Goal: Task Accomplishment & Management: Use online tool/utility

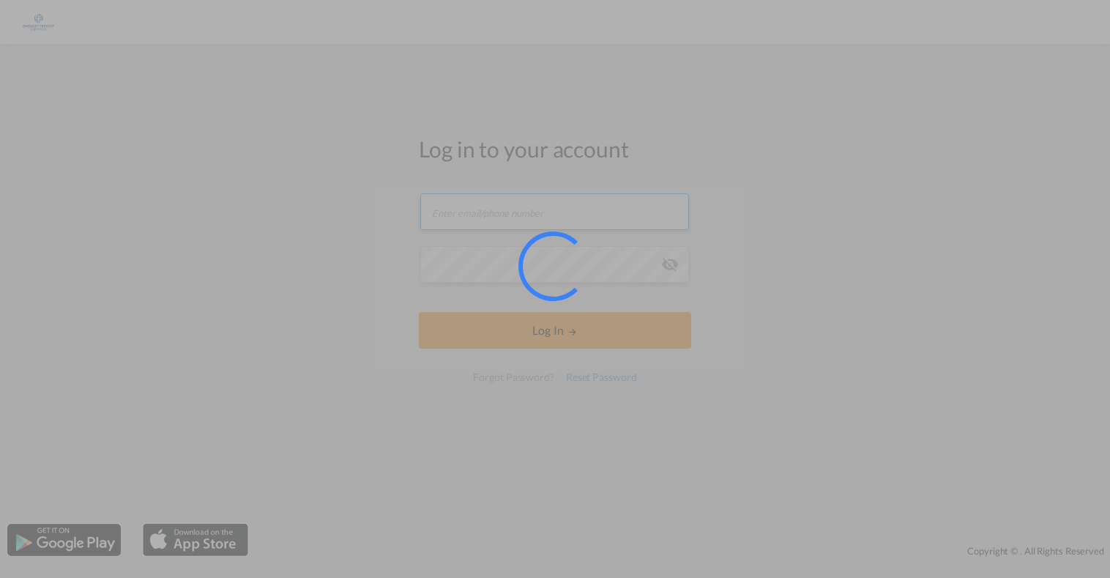
type input "[PERSON_NAME][EMAIL_ADDRESS][DOMAIN_NAME]"
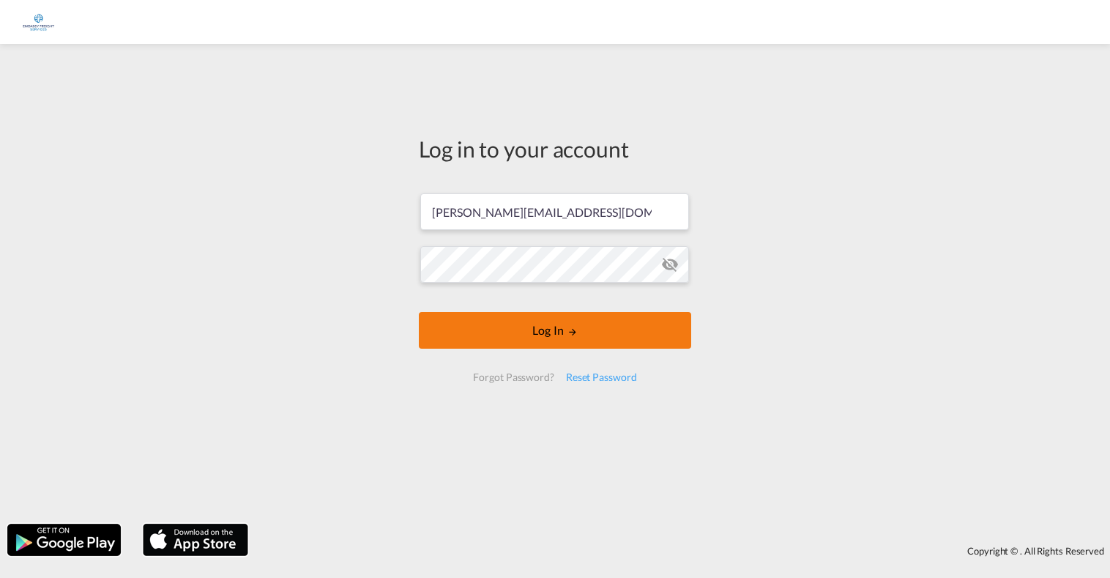
click at [635, 333] on button "Log In" at bounding box center [555, 330] width 272 height 37
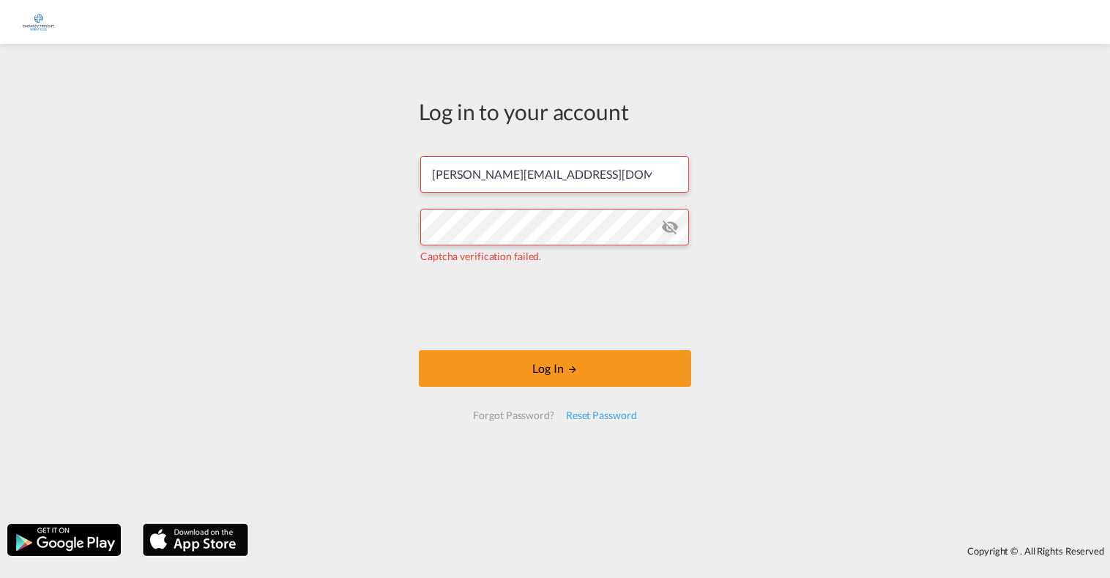
drag, startPoint x: 620, startPoint y: 364, endPoint x: 738, endPoint y: 392, distance: 121.2
click at [619, 364] on button "Log In" at bounding box center [555, 368] width 272 height 37
